Goal: Task Accomplishment & Management: Manage account settings

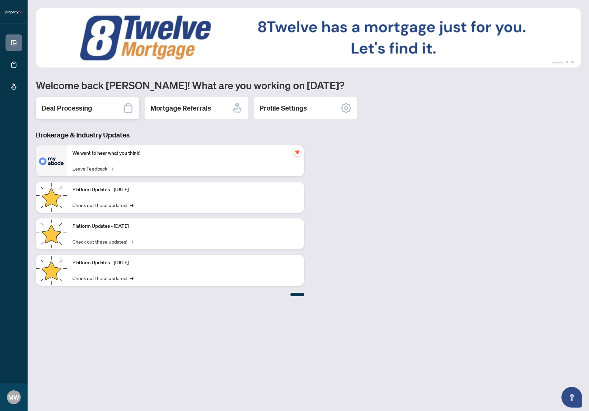
click at [78, 111] on h2 "Deal Processing" at bounding box center [66, 108] width 51 height 10
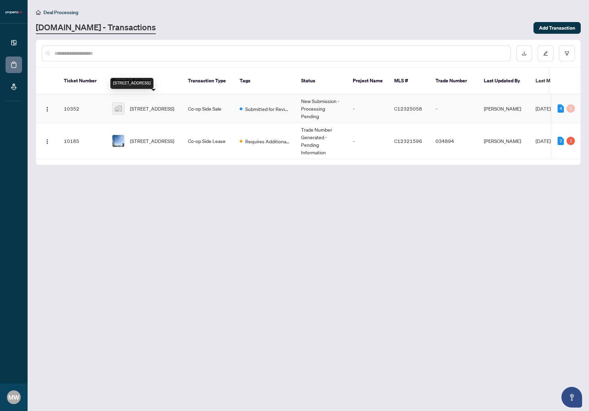
click at [155, 105] on span "[STREET_ADDRESS]" at bounding box center [152, 109] width 44 height 8
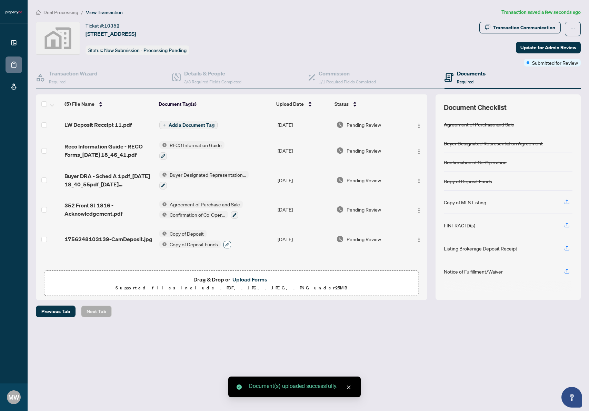
click at [229, 245] on button "button" at bounding box center [227, 245] width 8 height 8
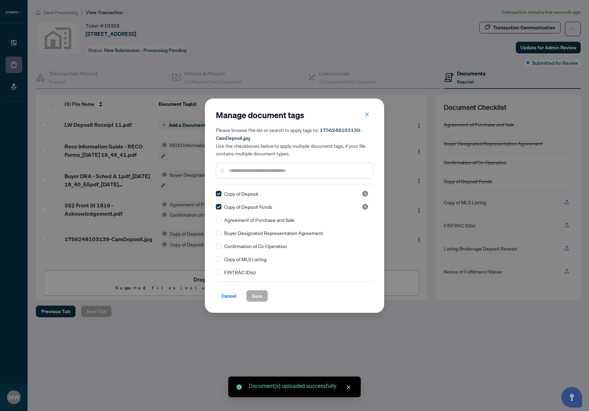
click at [249, 173] on input "text" at bounding box center [297, 171] width 139 height 8
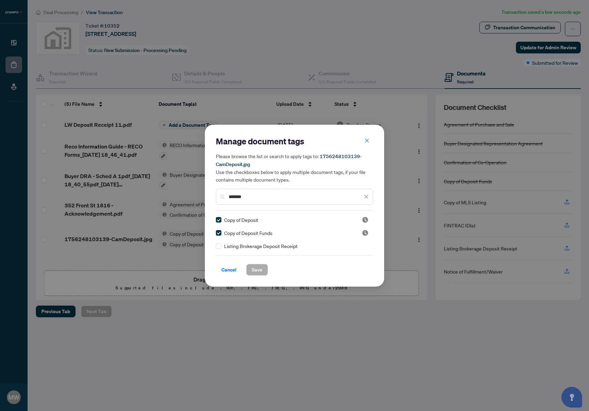
type input "*******"
click at [222, 248] on div "Listing Brokerage Deposit Receipt" at bounding box center [292, 246] width 153 height 8
click at [256, 272] on span "Save" at bounding box center [257, 269] width 11 height 11
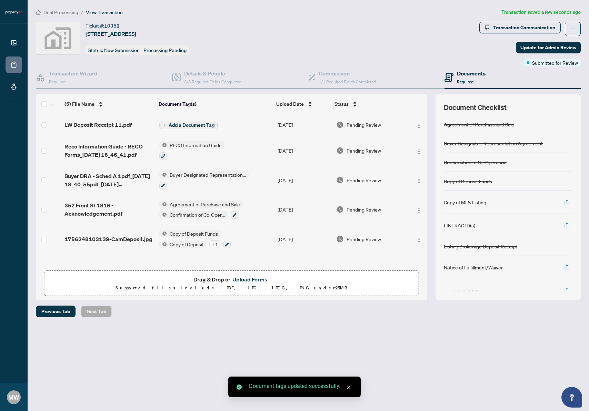
click at [347, 387] on icon "close" at bounding box center [348, 387] width 5 height 5
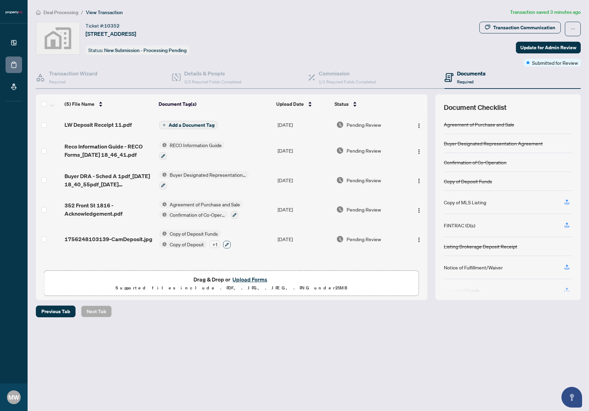
click at [226, 244] on icon "button" at bounding box center [227, 245] width 4 height 4
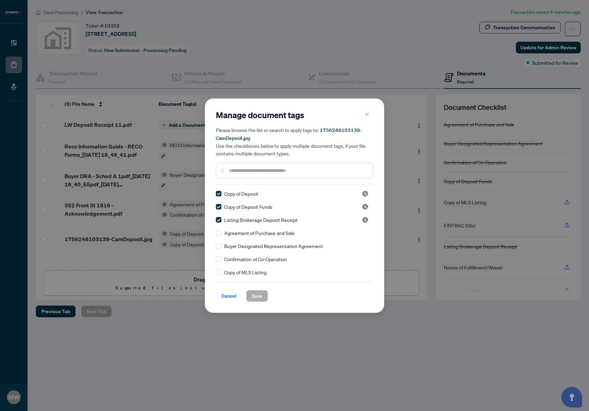
click at [364, 115] on icon "close" at bounding box center [366, 114] width 5 height 5
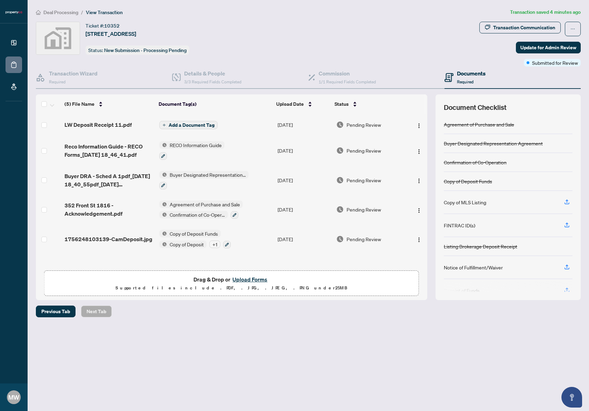
click at [205, 126] on span "Add a Document Tag" at bounding box center [191, 125] width 46 height 5
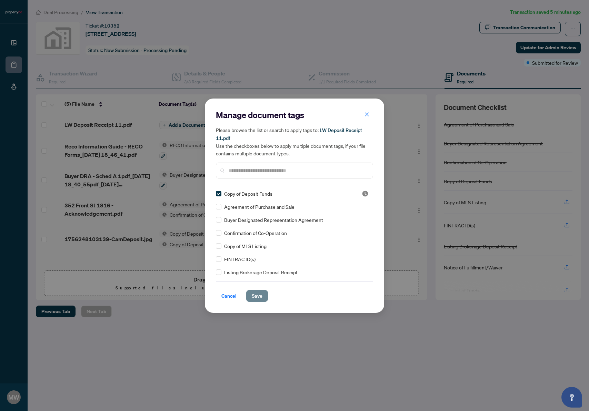
click at [254, 293] on span "Save" at bounding box center [257, 295] width 11 height 11
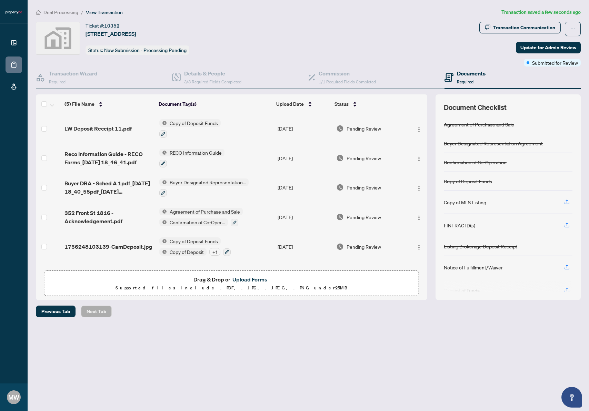
click at [272, 45] on div "Ticket #: 10352 [STREET_ADDRESS] Status: New Submission - Processing Pending" at bounding box center [256, 38] width 440 height 33
click at [287, 45] on div "Ticket #: 10352 [STREET_ADDRESS] Status: New Submission - Processing Pending" at bounding box center [256, 38] width 440 height 33
